Goal: Information Seeking & Learning: Understand process/instructions

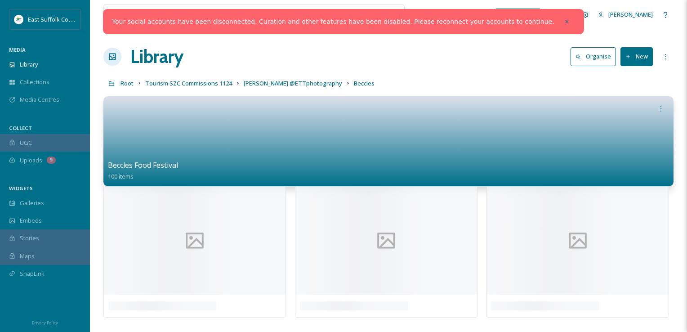
click at [551, 33] on div "Your social accounts have been disconnected. Curation and other features have b…" at bounding box center [343, 21] width 481 height 25
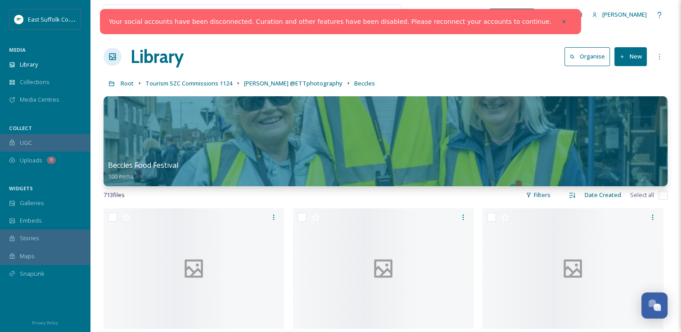
click at [544, 23] on div "Your social accounts have been disconnected. Curation and other features have b…" at bounding box center [340, 21] width 481 height 25
click at [555, 26] on div at bounding box center [563, 21] width 16 height 16
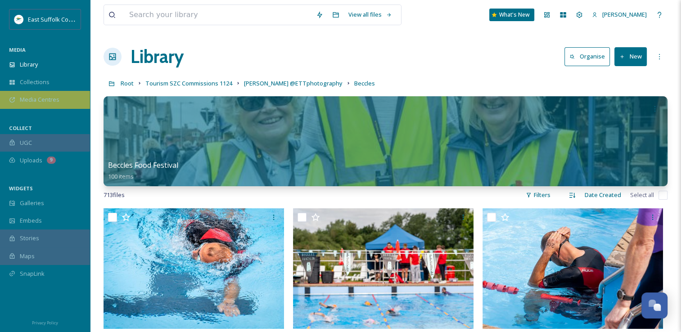
click at [40, 97] on span "Media Centres" at bounding box center [40, 99] width 40 height 9
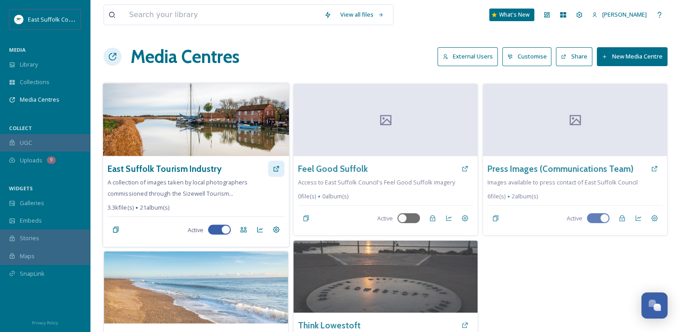
click at [278, 170] on icon at bounding box center [275, 168] width 5 height 5
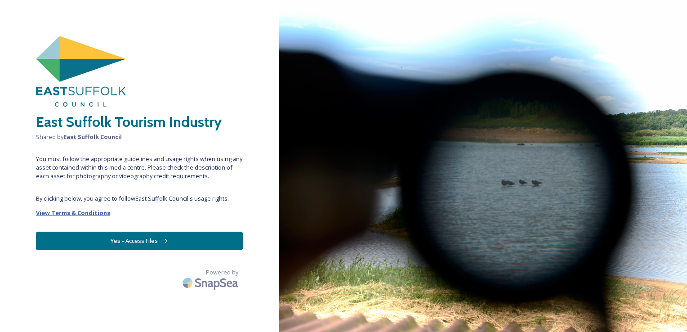
click at [74, 211] on strong "View Terms & Conditions" at bounding box center [73, 213] width 74 height 8
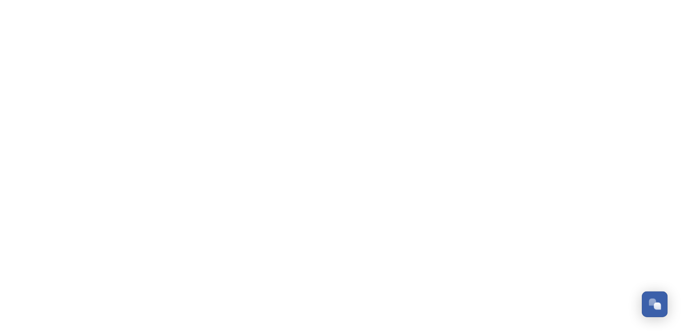
scroll to position [4189, 0]
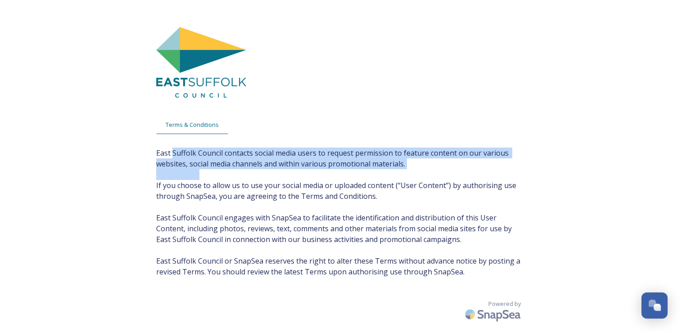
drag, startPoint x: 173, startPoint y: 157, endPoint x: 464, endPoint y: 177, distance: 292.1
click at [464, 177] on span "East Suffolk Council contacts social media users to request permission to featu…" at bounding box center [340, 213] width 369 height 130
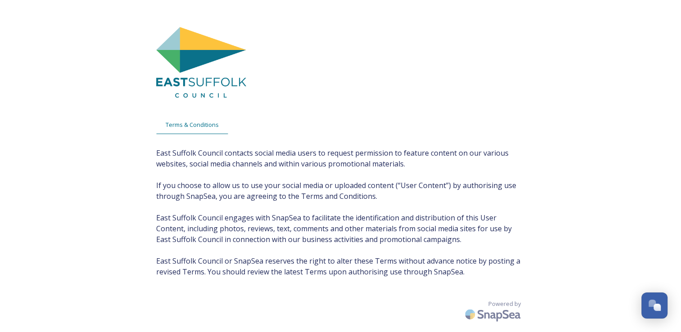
click at [199, 187] on span "East Suffolk Council contacts social media users to request permission to featu…" at bounding box center [340, 213] width 369 height 130
click at [506, 192] on span "East Suffolk Council contacts social media users to request permission to featu…" at bounding box center [340, 213] width 369 height 130
click at [639, 168] on div "Terms & Conditions East Suffolk Council contacts social media users to request …" at bounding box center [340, 175] width 681 height 350
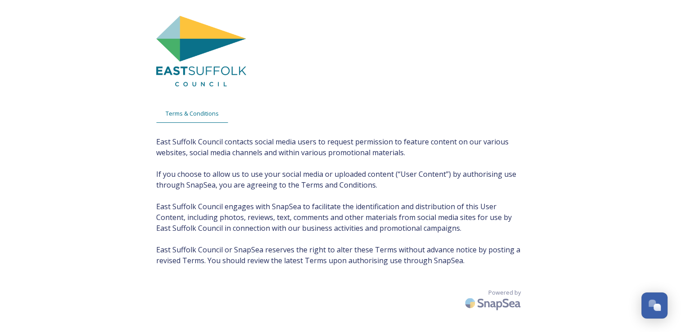
scroll to position [18, 0]
